Goal: Task Accomplishment & Management: Use online tool/utility

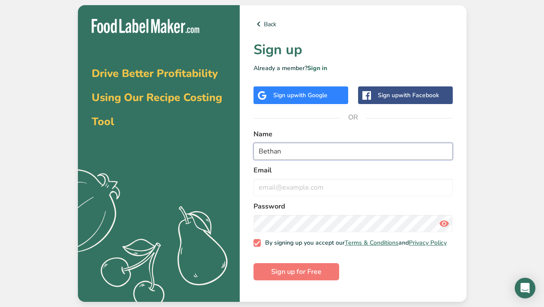
type input "Bethan"
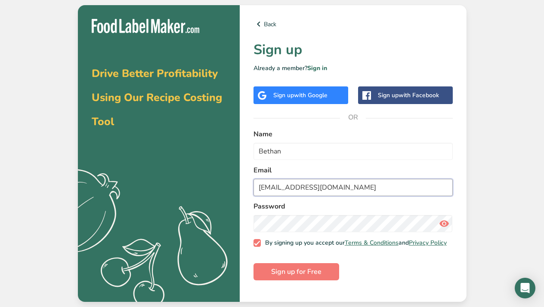
type input "hazelwoodharvest@outlook.com"
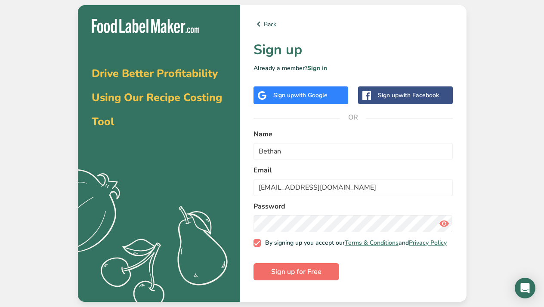
click at [292, 281] on button "Sign up for Free" at bounding box center [297, 272] width 86 height 17
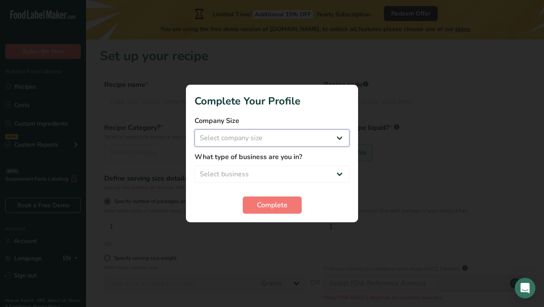
select select "1"
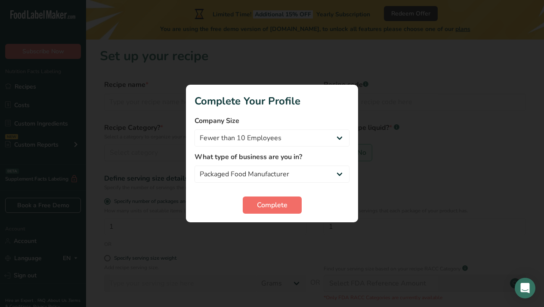
click at [272, 206] on span "Complete" at bounding box center [272, 205] width 31 height 10
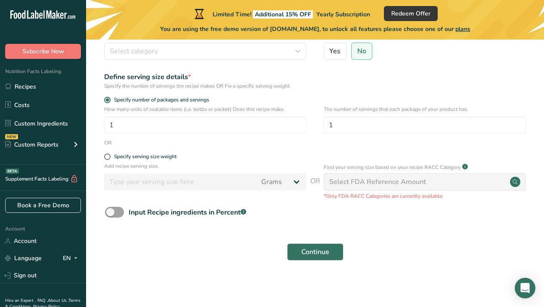
scroll to position [101, 0]
click at [121, 158] on div "Specify serving size weight" at bounding box center [145, 157] width 62 height 6
click at [110, 158] on input "Specify serving size weight" at bounding box center [107, 158] width 6 height 6
radio input "true"
radio input "false"
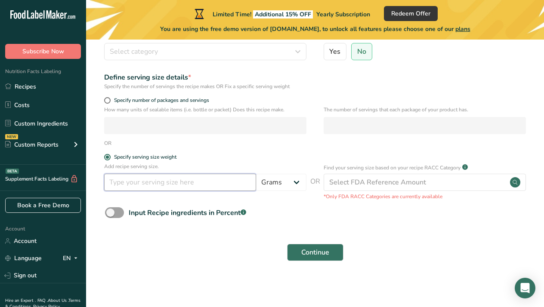
click at [210, 186] on input "number" at bounding box center [180, 182] width 152 height 17
type input "50"
click at [206, 218] on label "Input Recipe ingredients in Percent .a-a{fill:#347362;}.b-a{fill:#fff;}" at bounding box center [175, 213] width 141 height 11
click at [111, 216] on input "Input Recipe ingredients in Percent .a-a{fill:#347362;}.b-a{fill:#fff;}" at bounding box center [108, 213] width 6 height 6
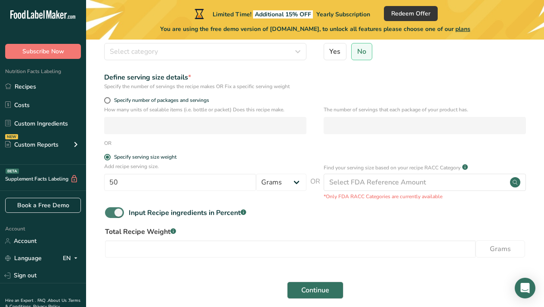
click at [109, 210] on span at bounding box center [114, 213] width 19 height 11
click at [109, 210] on input "Input Recipe ingredients in Percent .a-a{fill:#347362;}.b-a{fill:#fff;}" at bounding box center [108, 213] width 6 height 6
checkbox input "false"
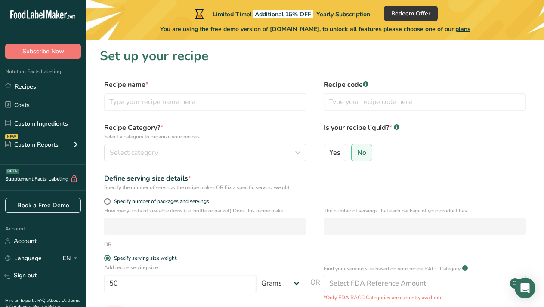
scroll to position [0, 0]
click at [211, 105] on input "text" at bounding box center [205, 101] width 202 height 17
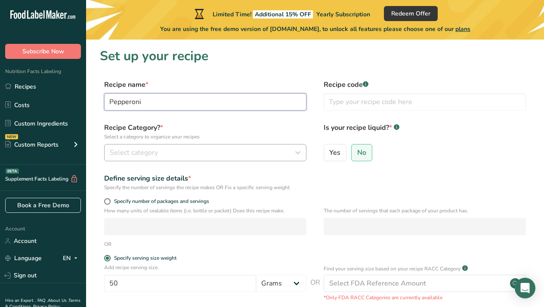
type input "Pepperoni"
click at [270, 156] on div "Select category" at bounding box center [203, 153] width 186 height 10
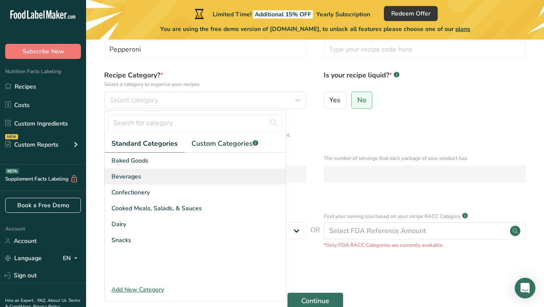
scroll to position [54, 0]
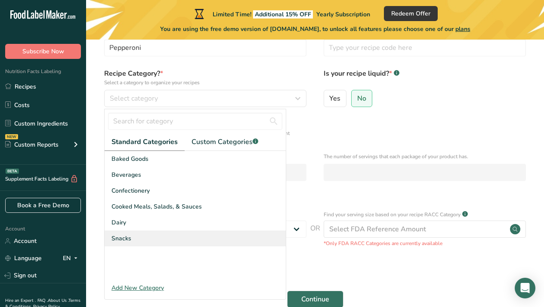
click at [130, 235] on span "Snacks" at bounding box center [122, 238] width 20 height 9
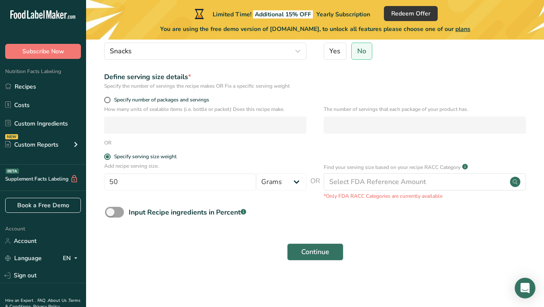
scroll to position [101, 0]
click at [303, 255] on span "Continue" at bounding box center [315, 253] width 28 height 10
